Goal: Task Accomplishment & Management: Use online tool/utility

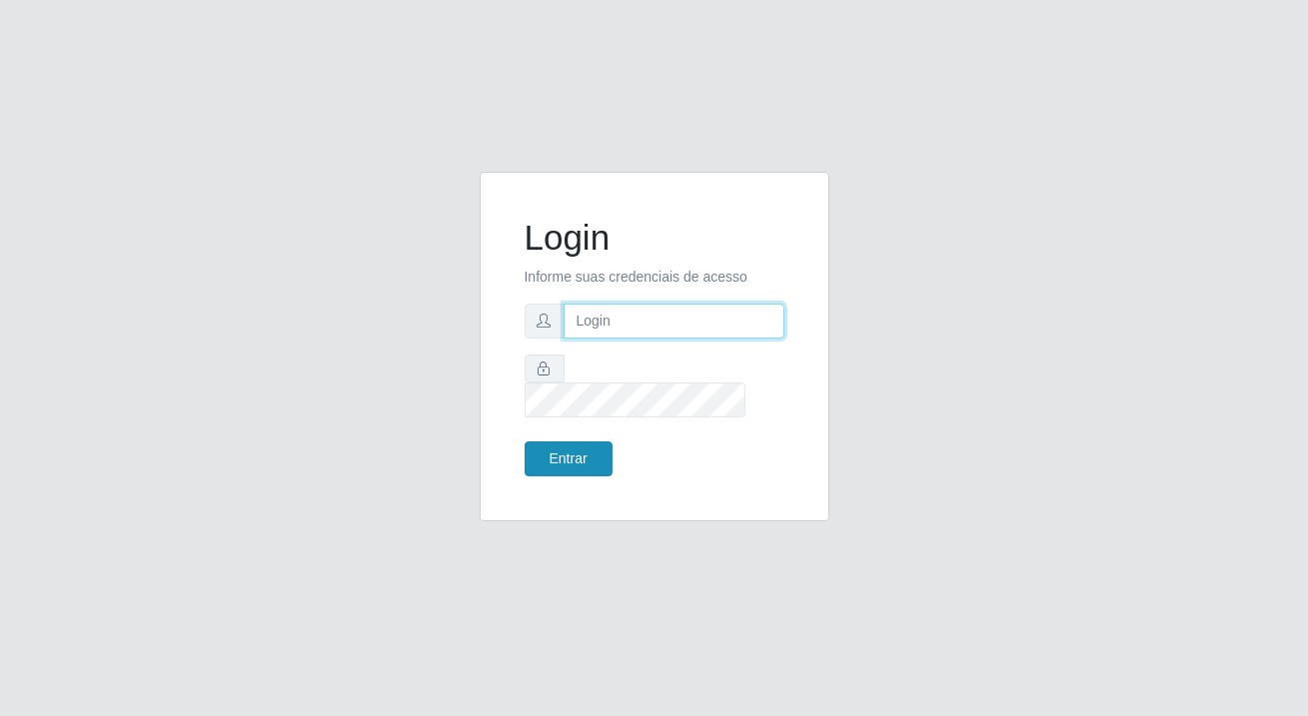
type input "[PERSON_NAME][EMAIL_ADDRESS][DOMAIN_NAME]"
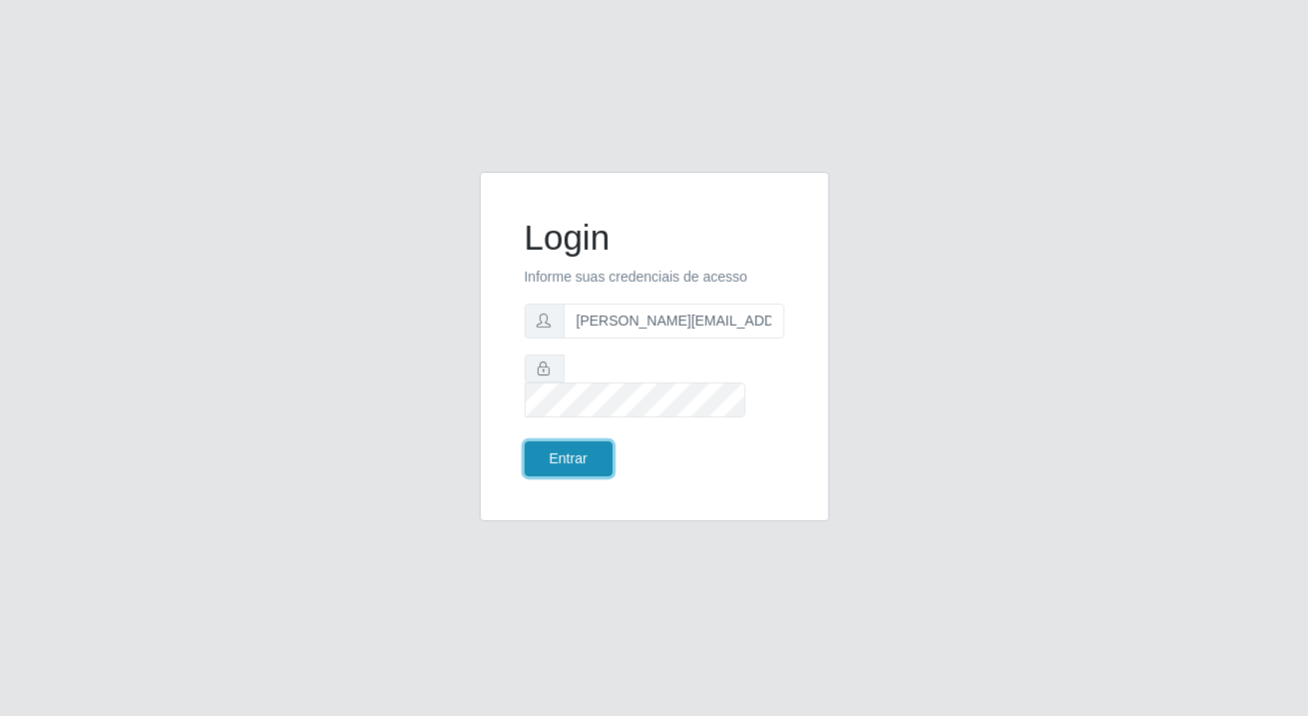
click at [587, 445] on button "Entrar" at bounding box center [569, 459] width 88 height 35
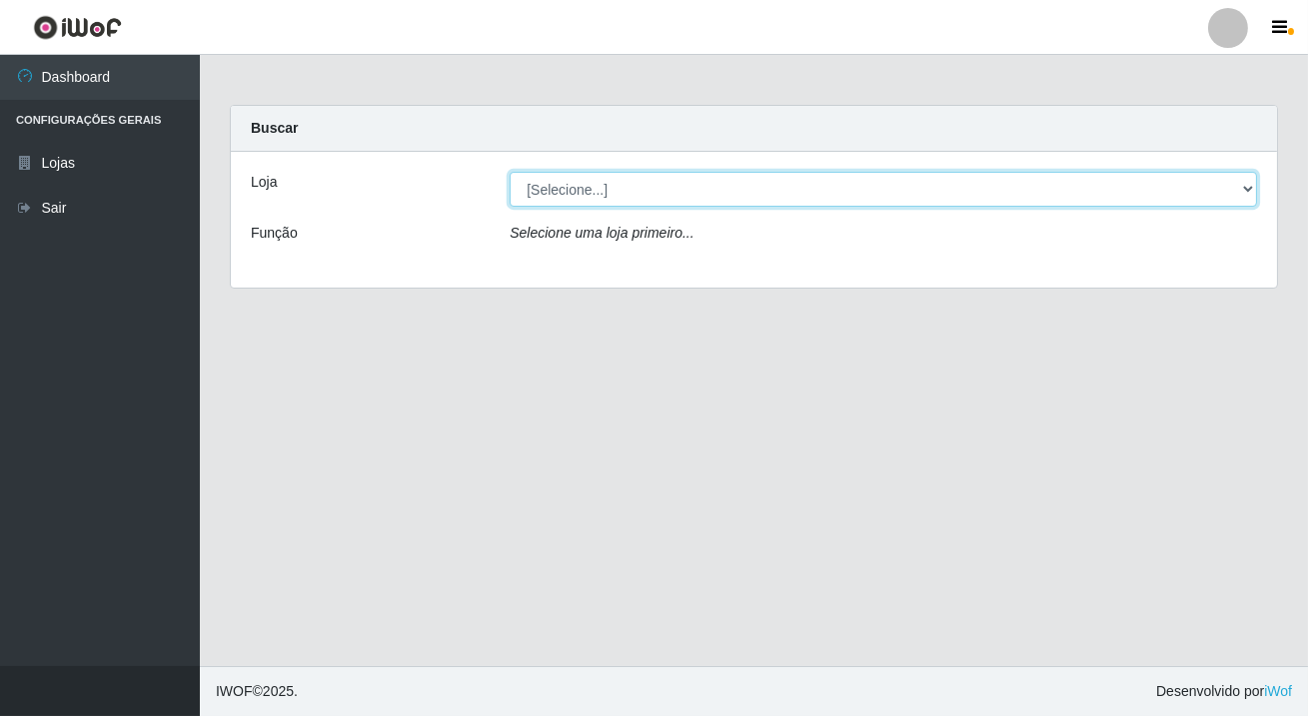
drag, startPoint x: 721, startPoint y: 188, endPoint x: 721, endPoint y: 201, distance: 13.0
click at [721, 188] on select "[Selecione...] Rede Potiguar 2 - Macaíba" at bounding box center [883, 189] width 747 height 35
select select "101"
click at [510, 172] on select "[Selecione...] Rede Potiguar 2 - Macaíba" at bounding box center [883, 189] width 747 height 35
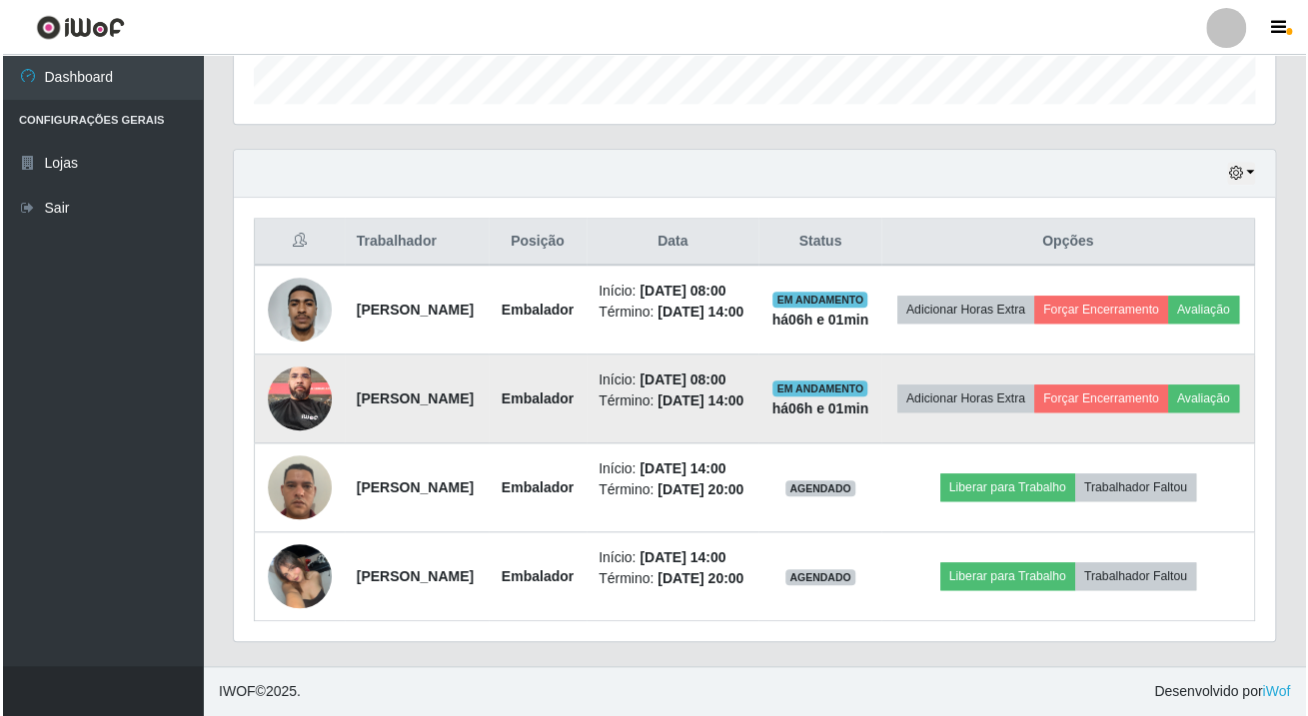
scroll to position [726, 0]
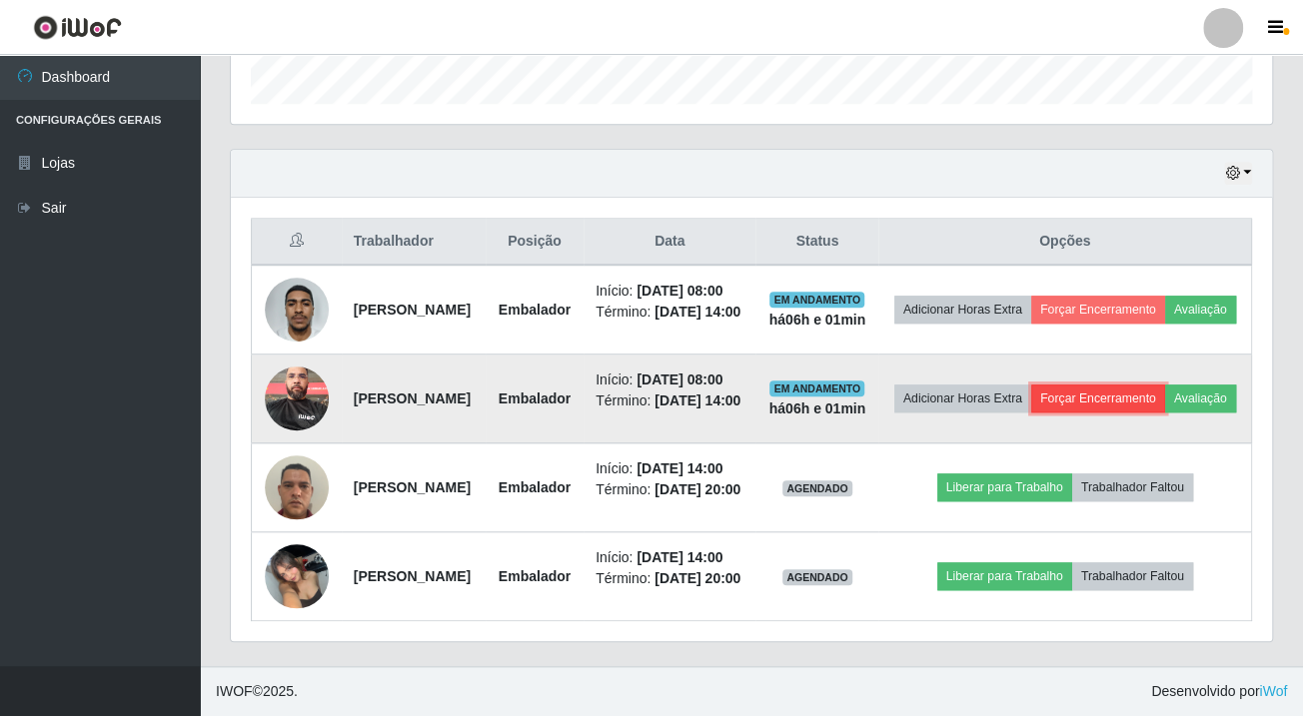
click at [1165, 385] on button "Forçar Encerramento" at bounding box center [1098, 399] width 134 height 28
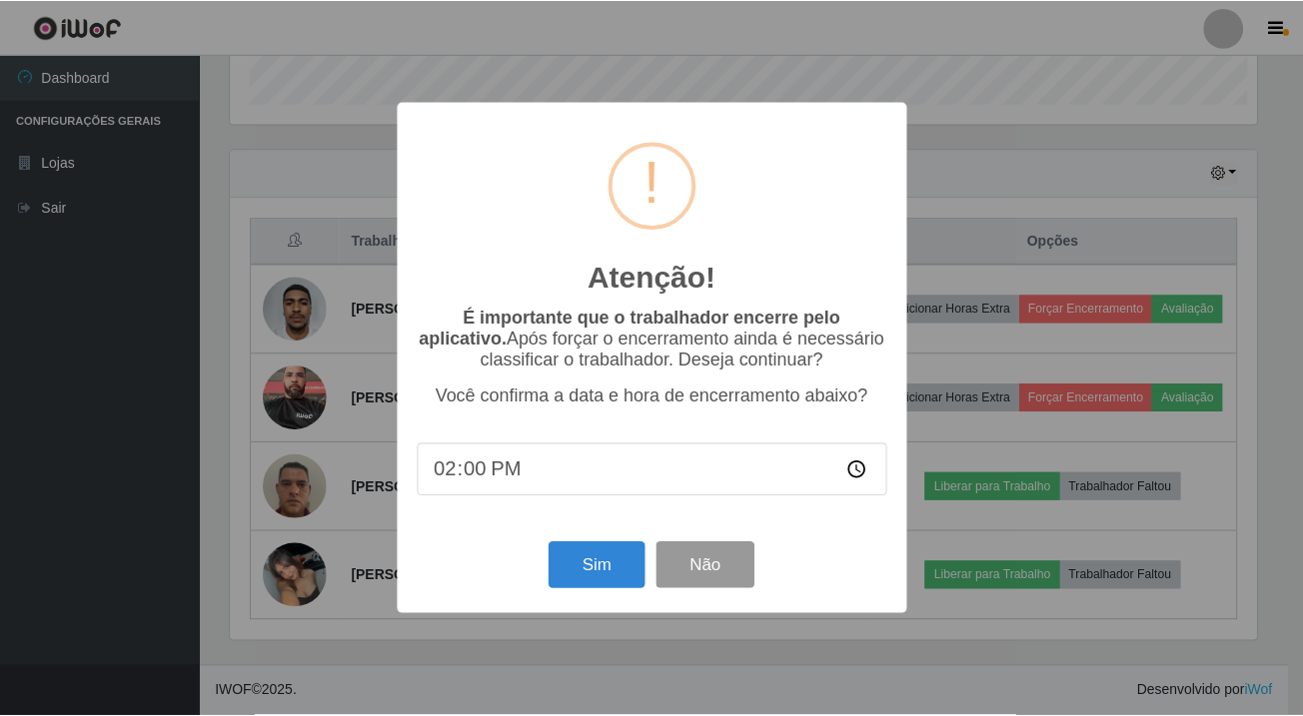
scroll to position [415, 1030]
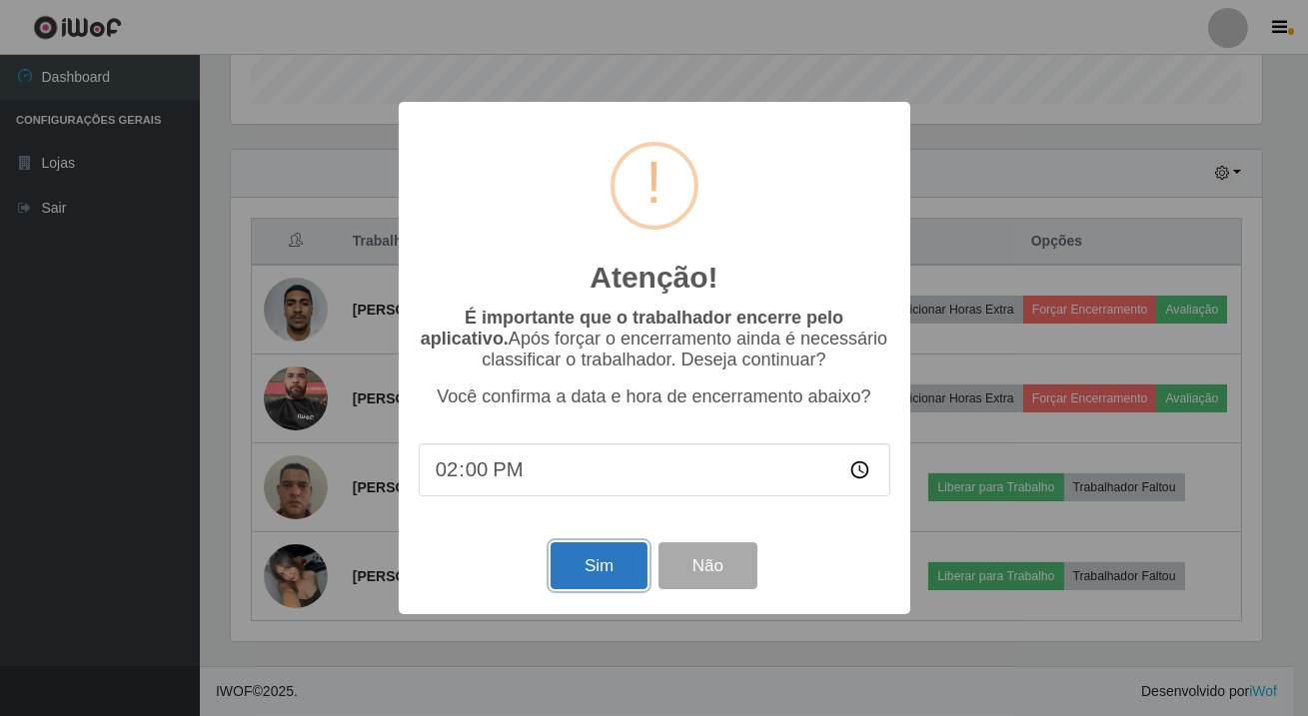
click at [605, 569] on button "Sim" at bounding box center [599, 566] width 97 height 47
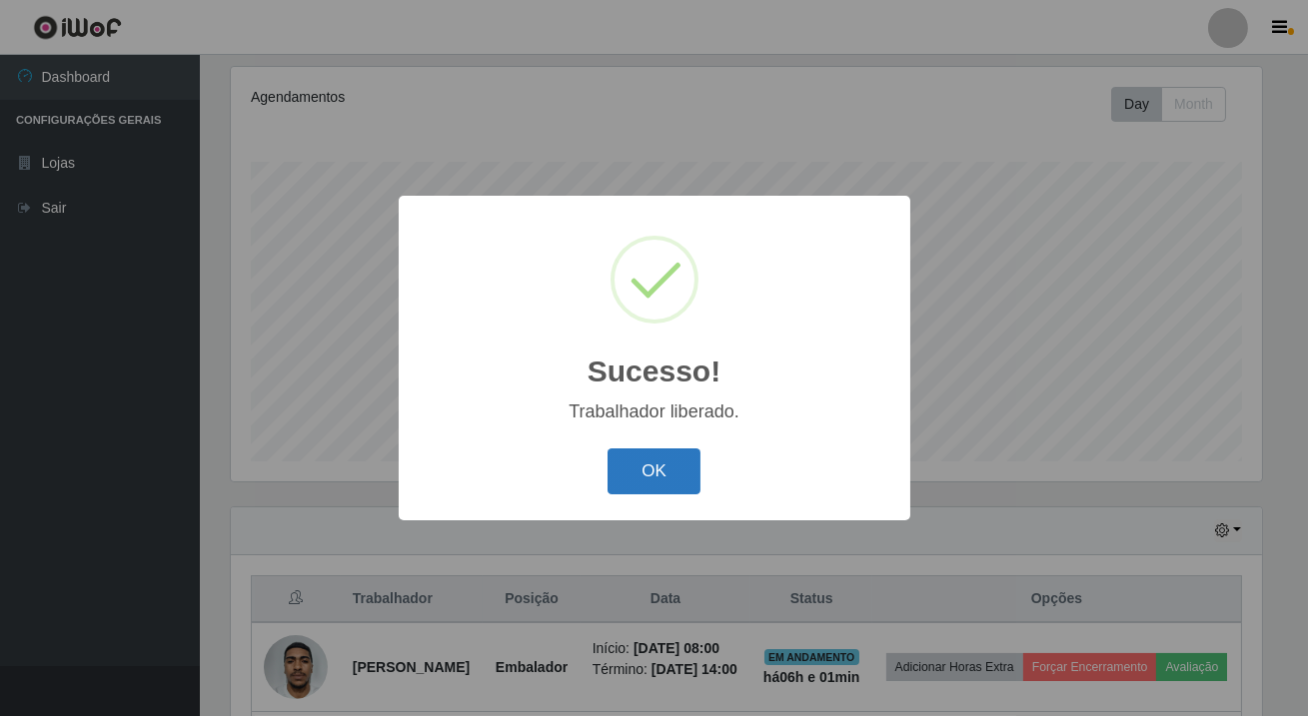
click at [657, 462] on button "OK" at bounding box center [654, 472] width 93 height 47
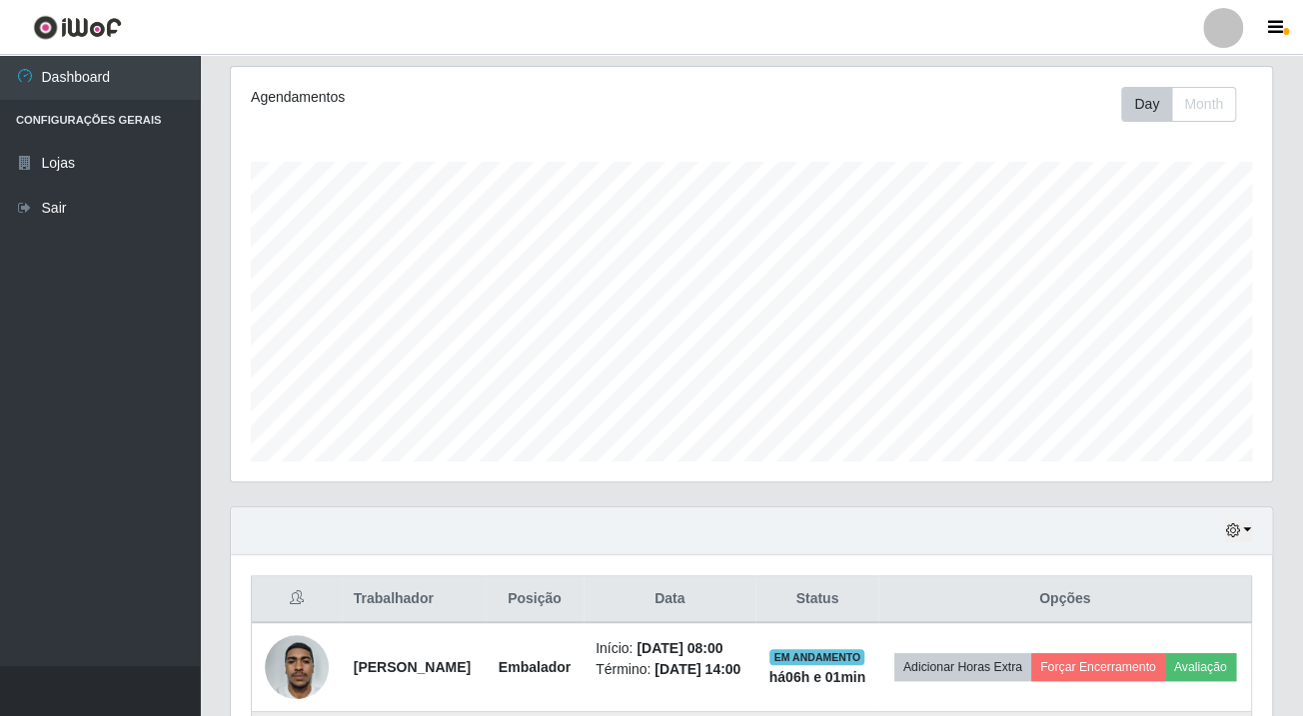
scroll to position [435, 0]
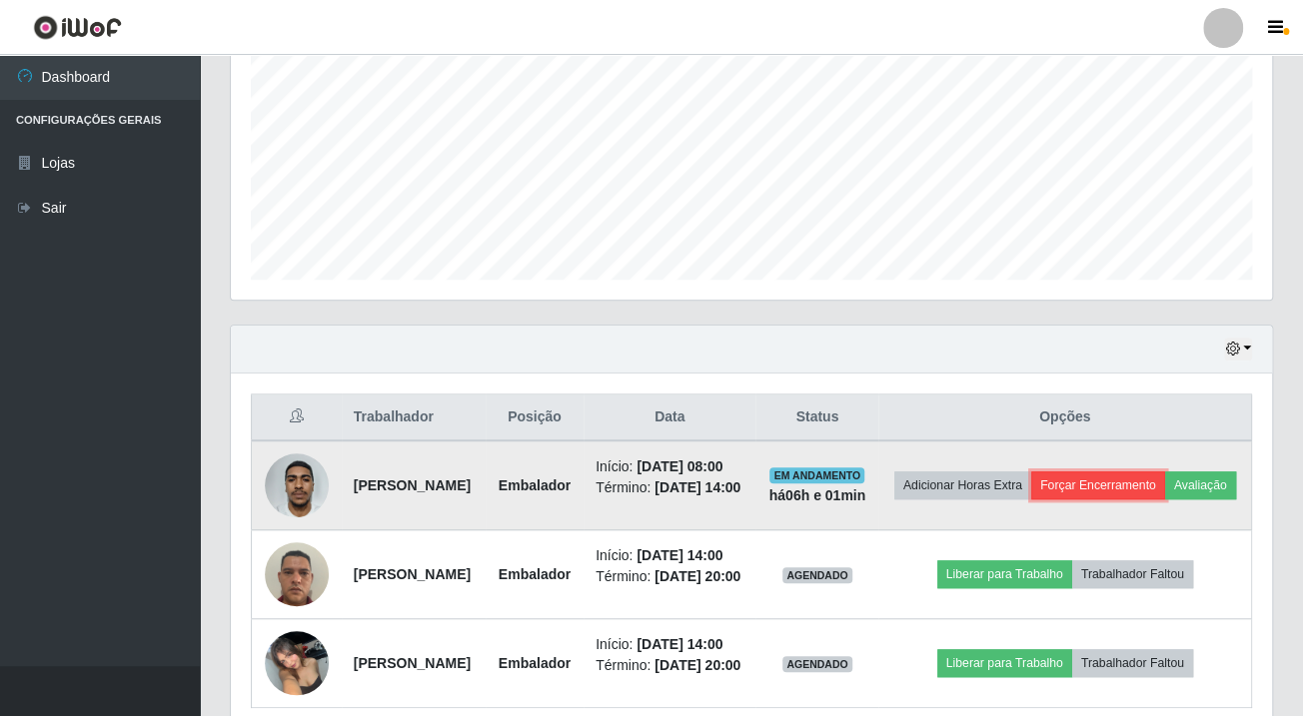
click at [1165, 486] on button "Forçar Encerramento" at bounding box center [1098, 486] width 134 height 28
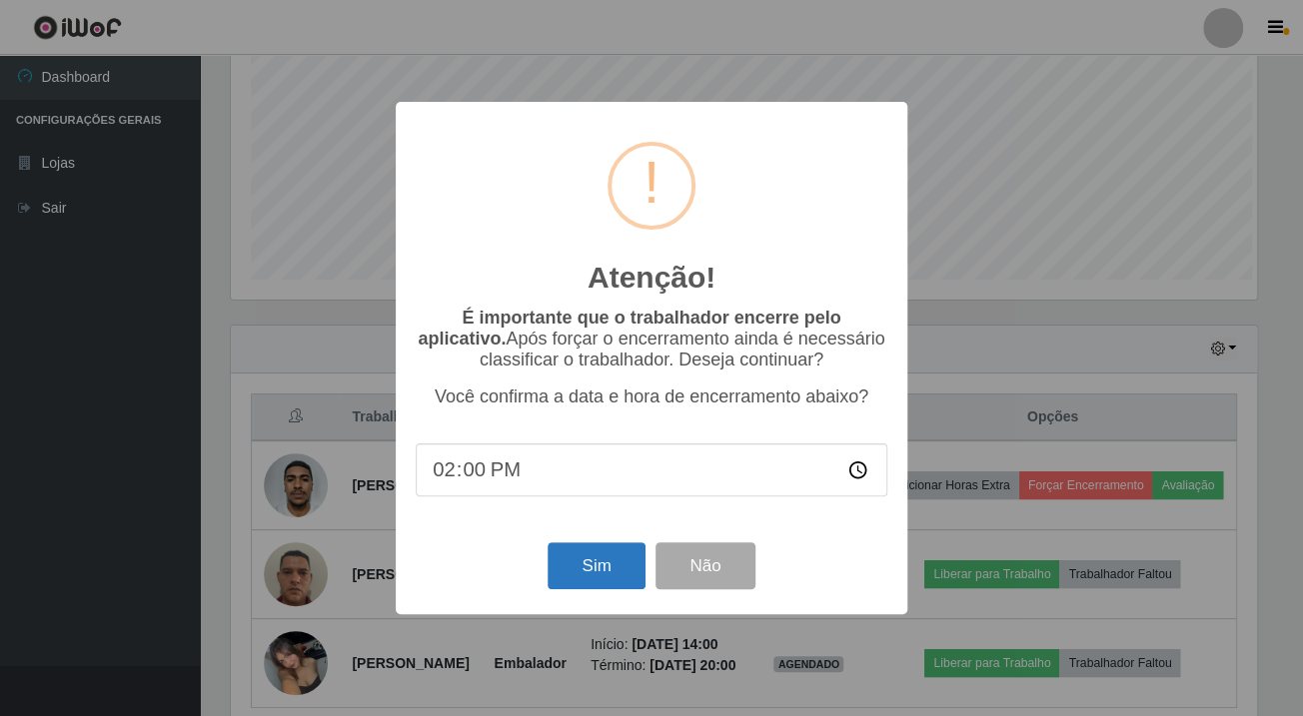
scroll to position [415, 1030]
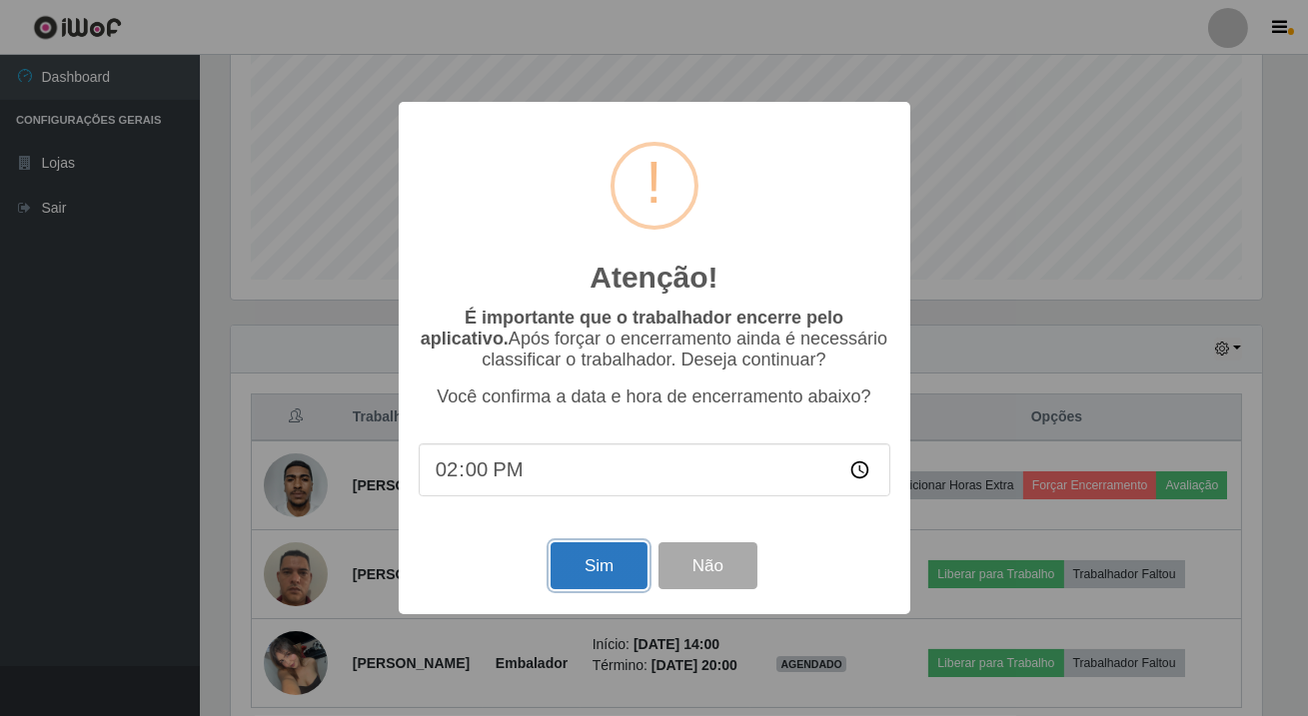
click at [616, 590] on button "Sim" at bounding box center [599, 566] width 97 height 47
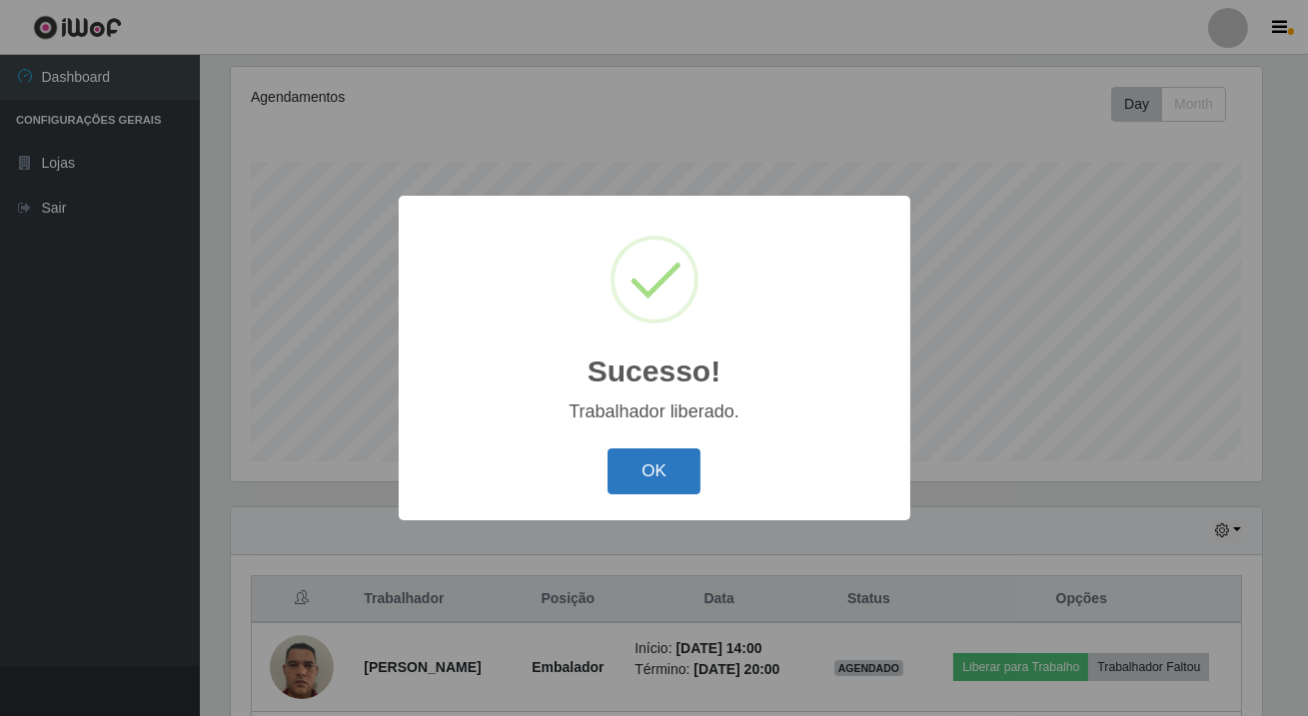
click at [648, 477] on button "OK" at bounding box center [654, 472] width 93 height 47
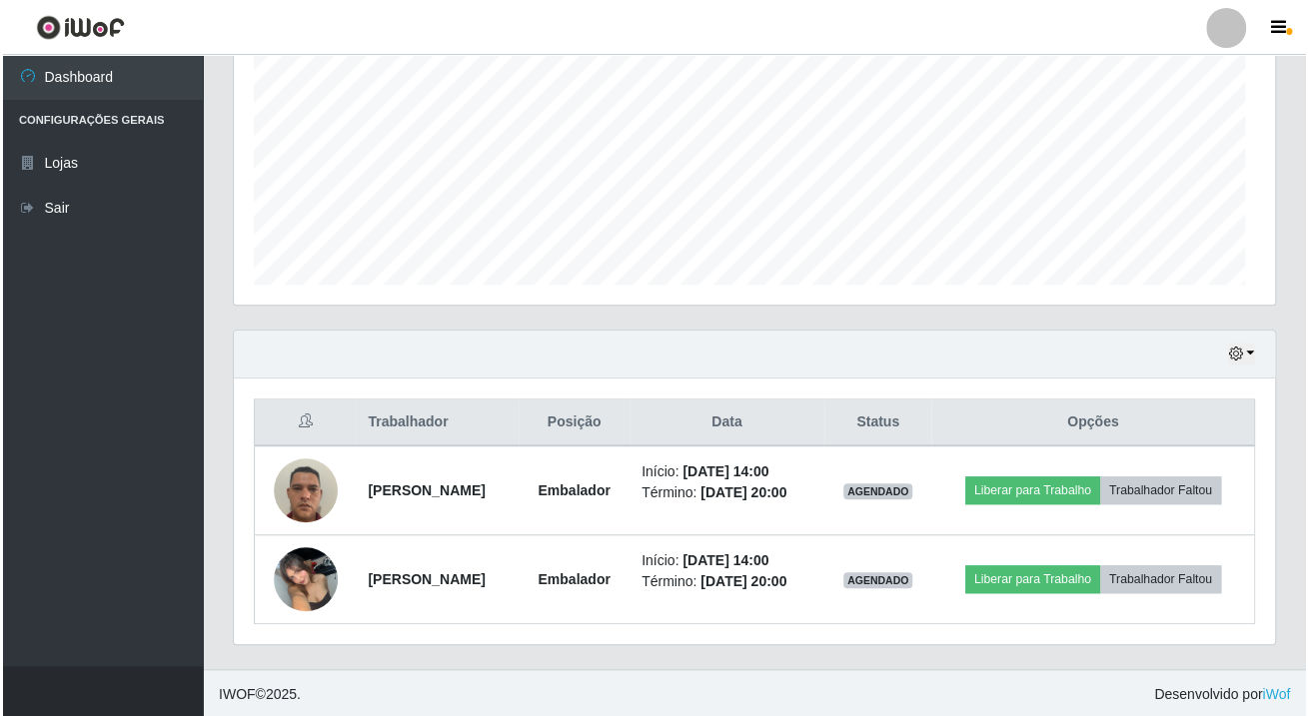
scroll to position [415, 1040]
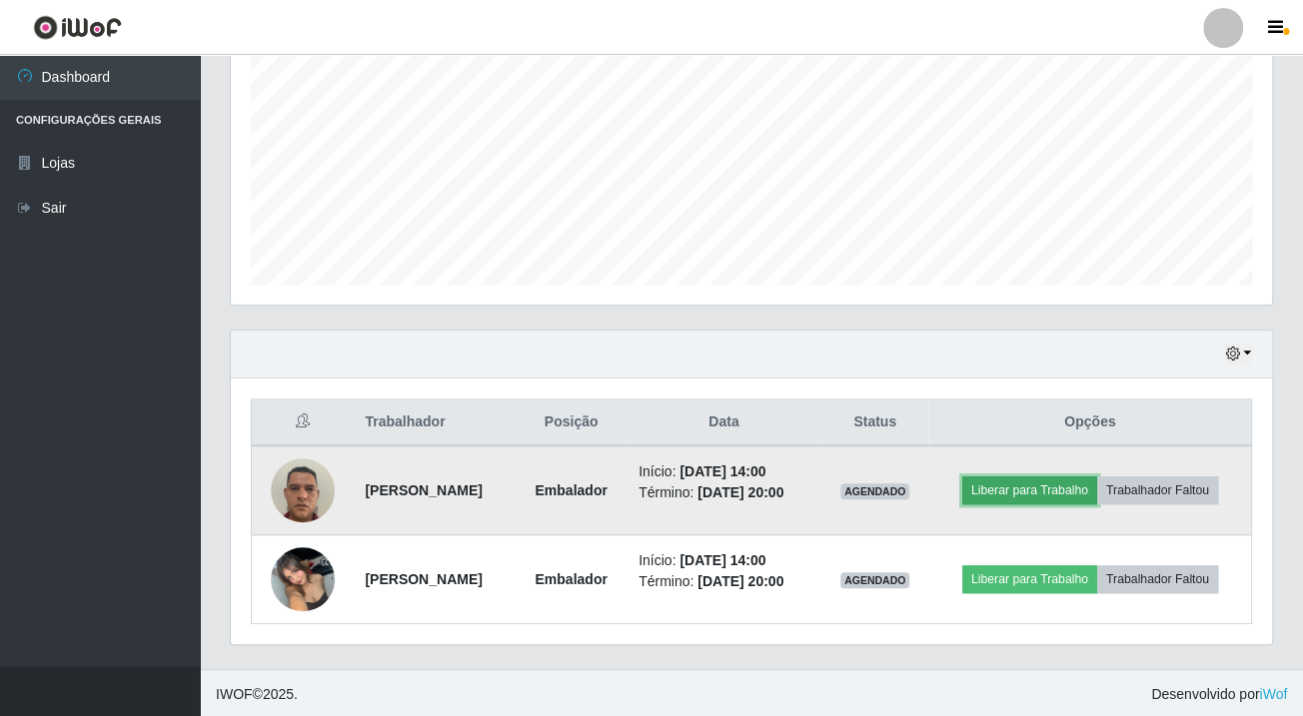
click at [1044, 493] on button "Liberar para Trabalho" at bounding box center [1029, 491] width 135 height 28
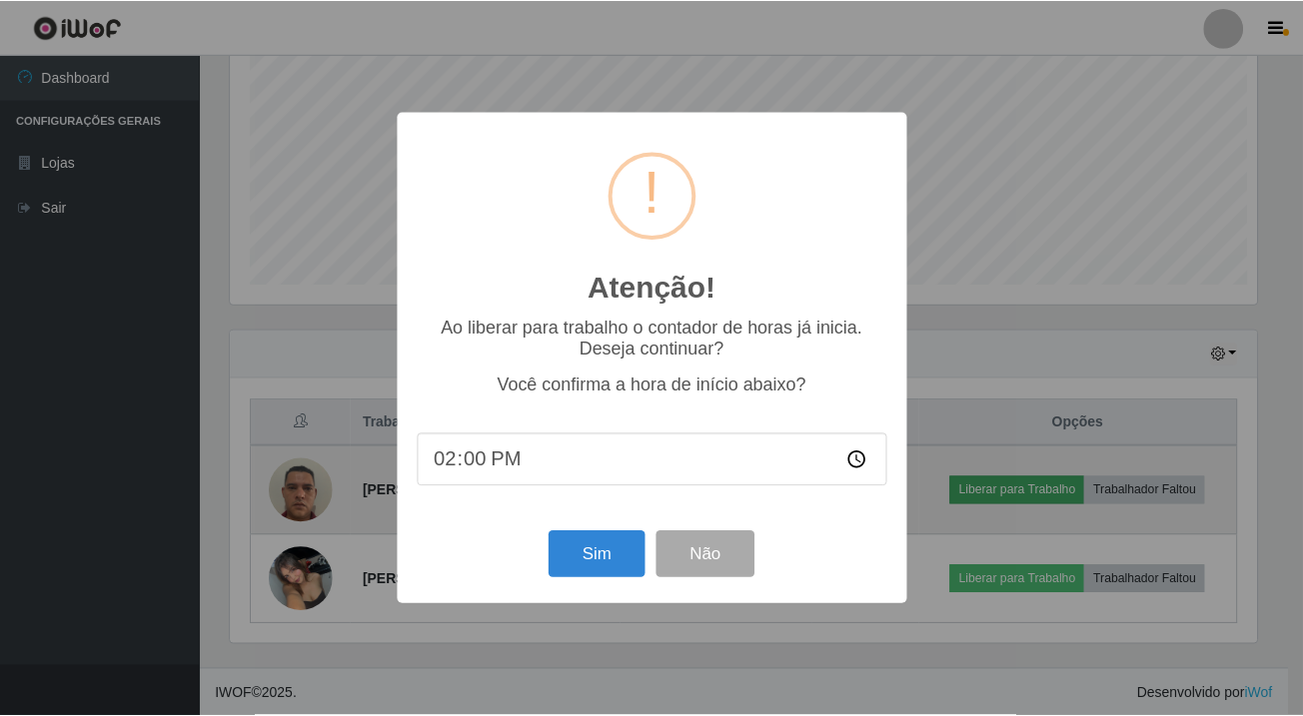
scroll to position [415, 1030]
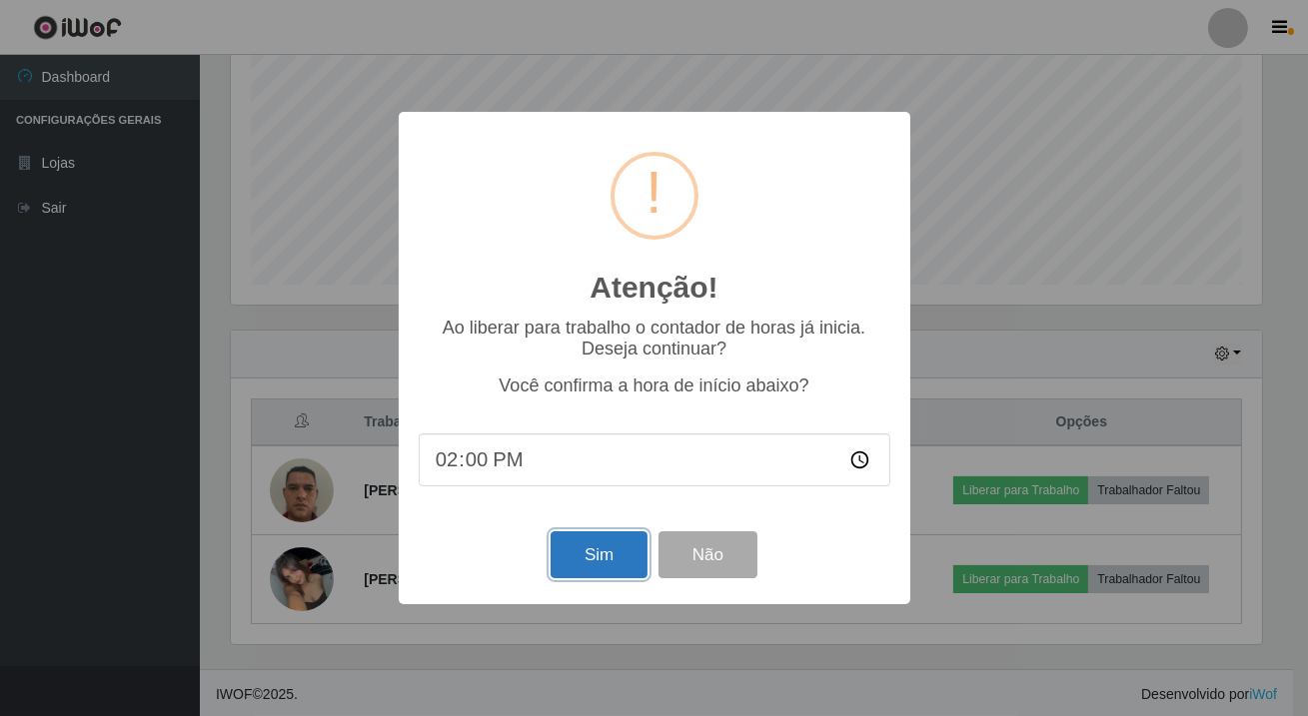
click at [603, 555] on button "Sim" at bounding box center [599, 555] width 97 height 47
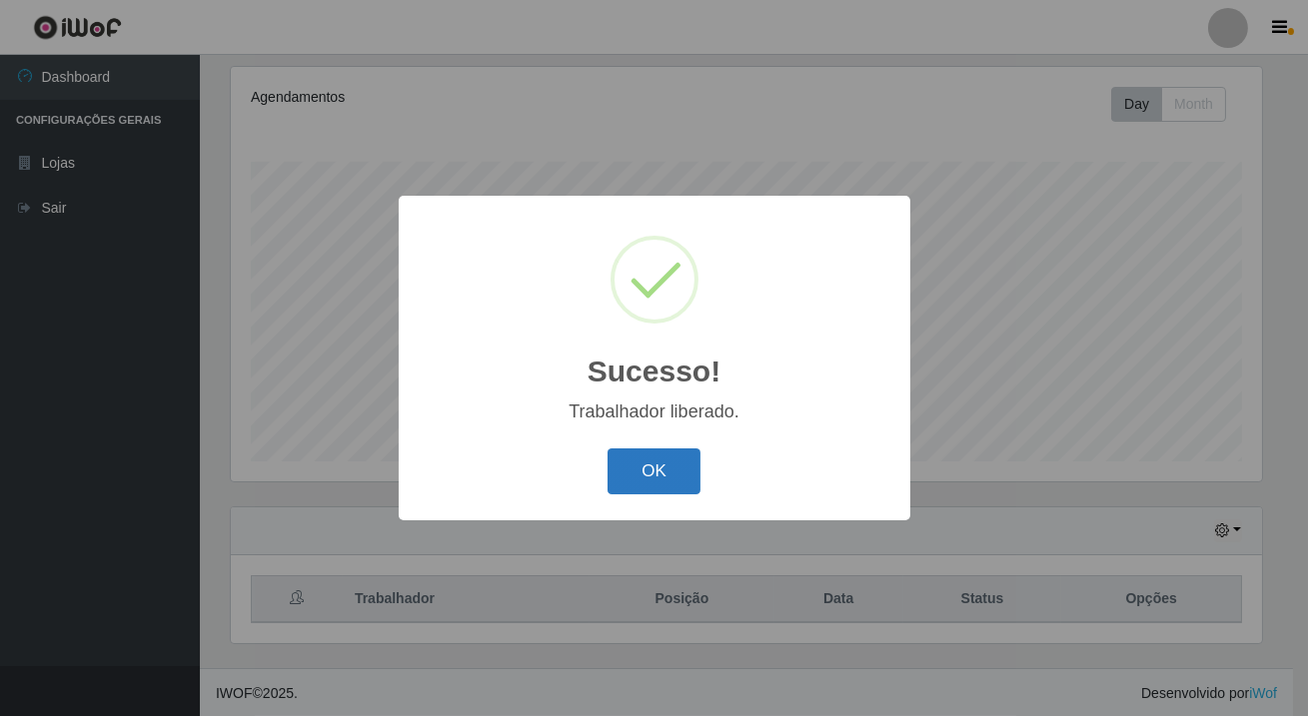
click at [641, 479] on button "OK" at bounding box center [654, 472] width 93 height 47
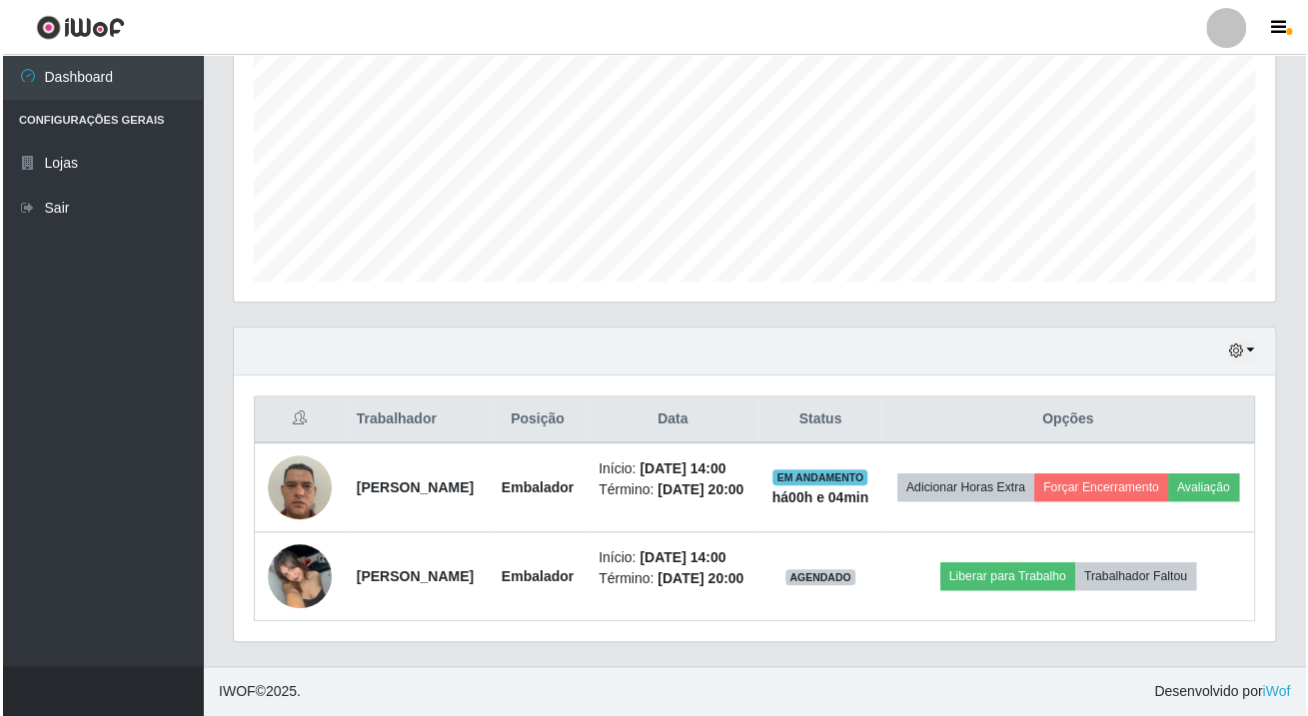
scroll to position [415, 1040]
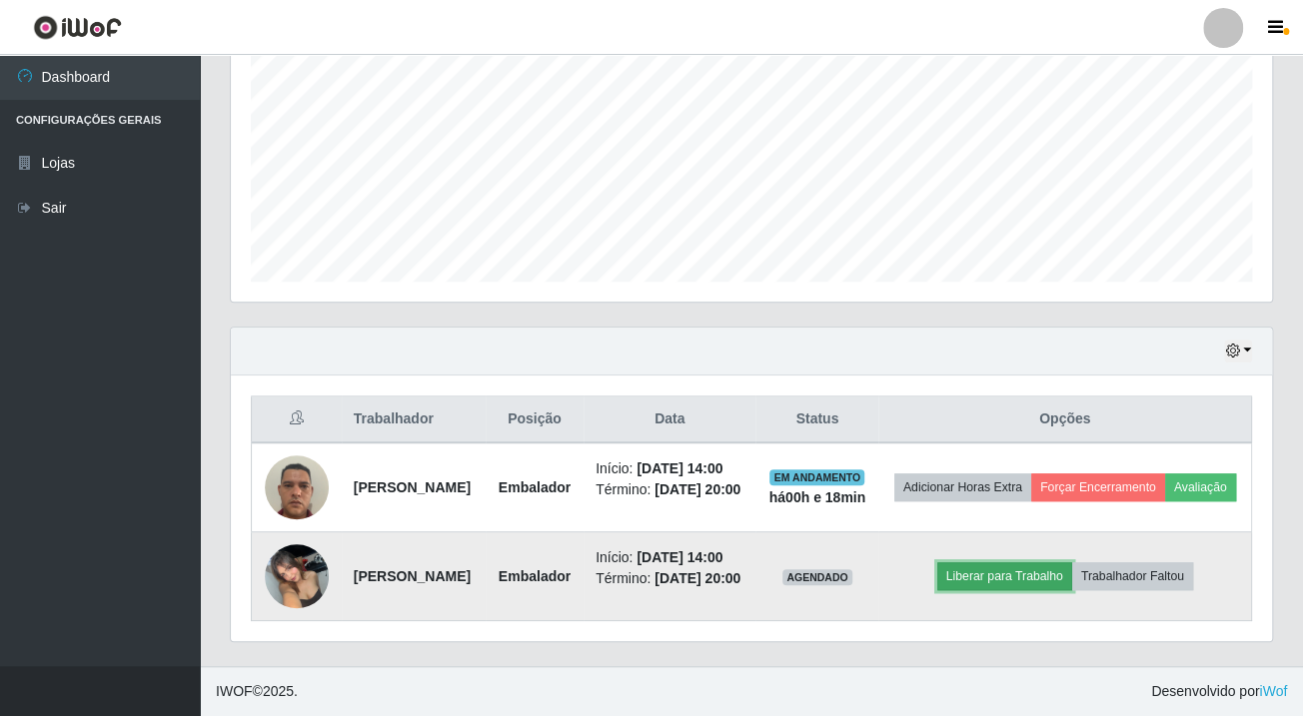
click at [1008, 563] on button "Liberar para Trabalho" at bounding box center [1004, 577] width 135 height 28
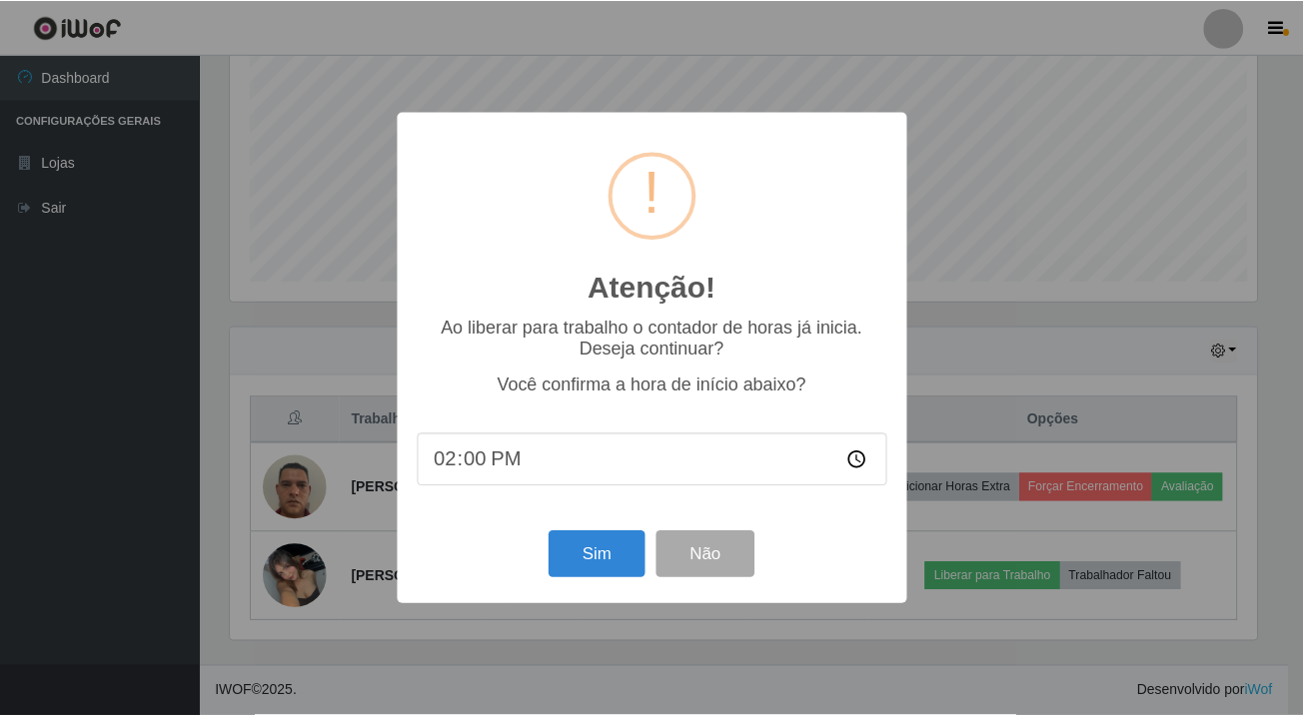
scroll to position [415, 1030]
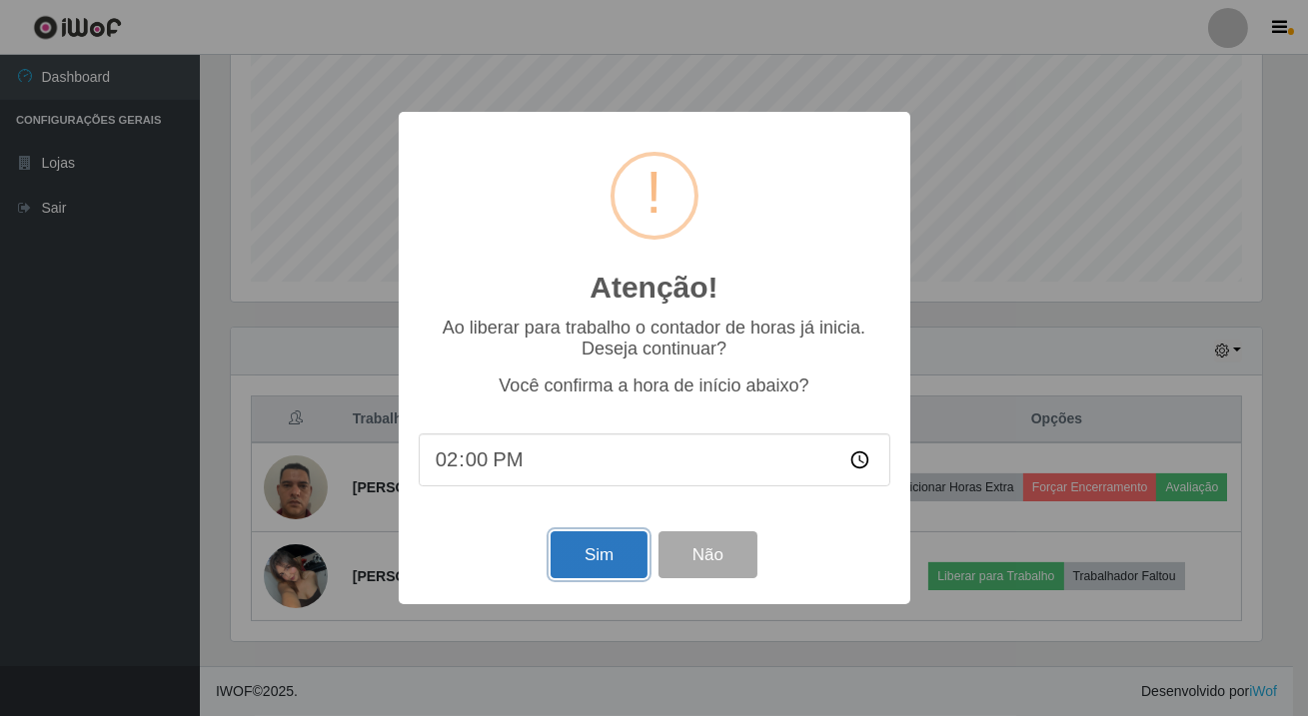
click at [609, 566] on button "Sim" at bounding box center [599, 555] width 97 height 47
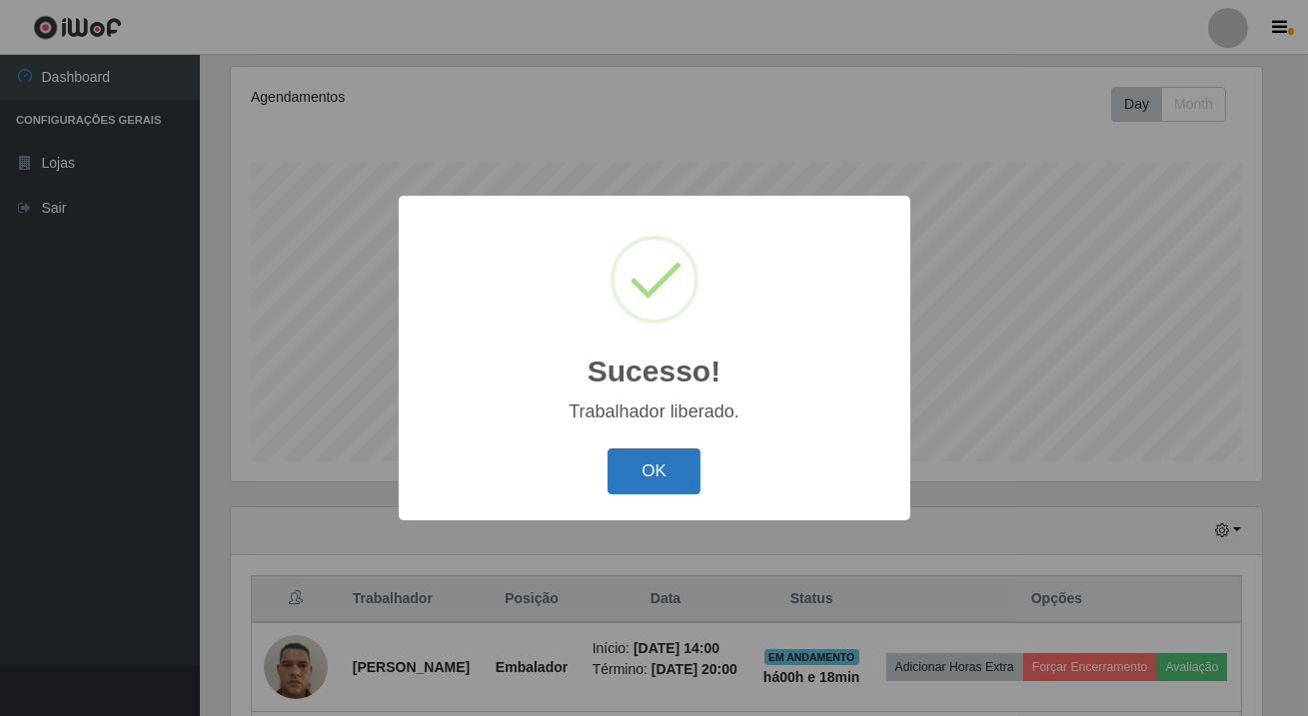
click at [697, 462] on button "OK" at bounding box center [654, 472] width 93 height 47
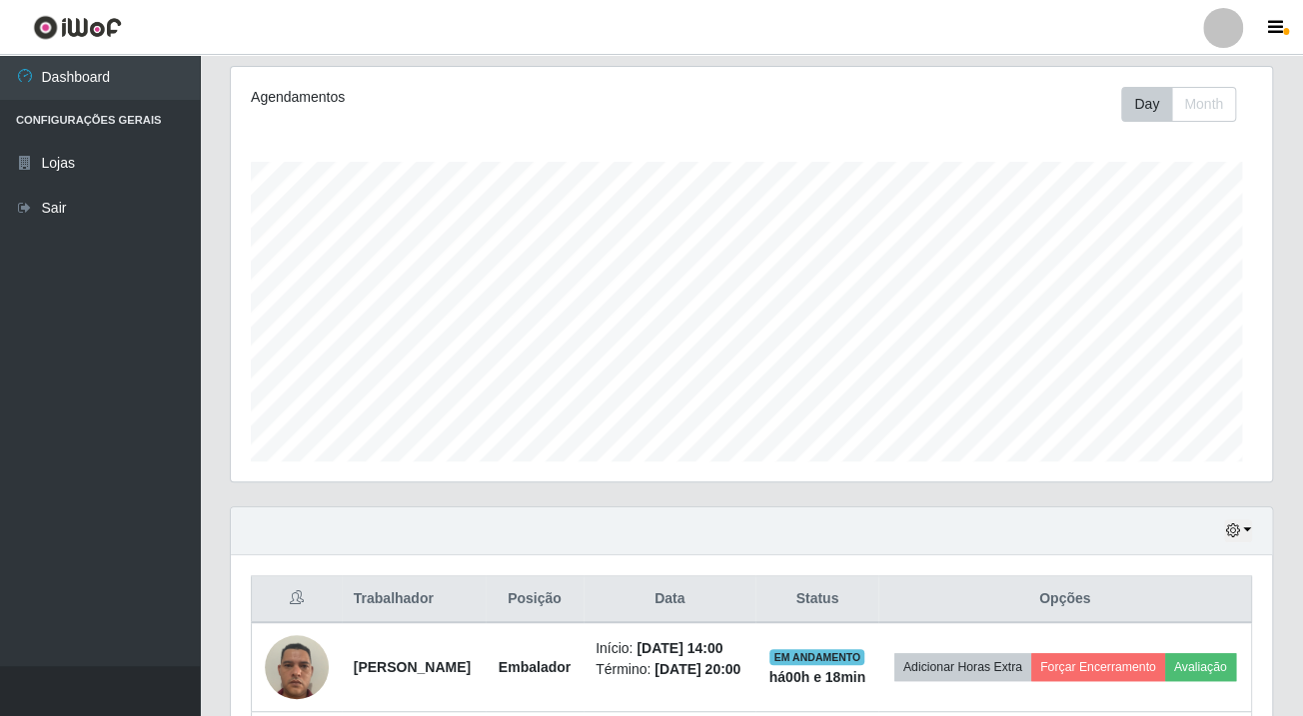
scroll to position [415, 1040]
